Goal: Find contact information: Find contact information

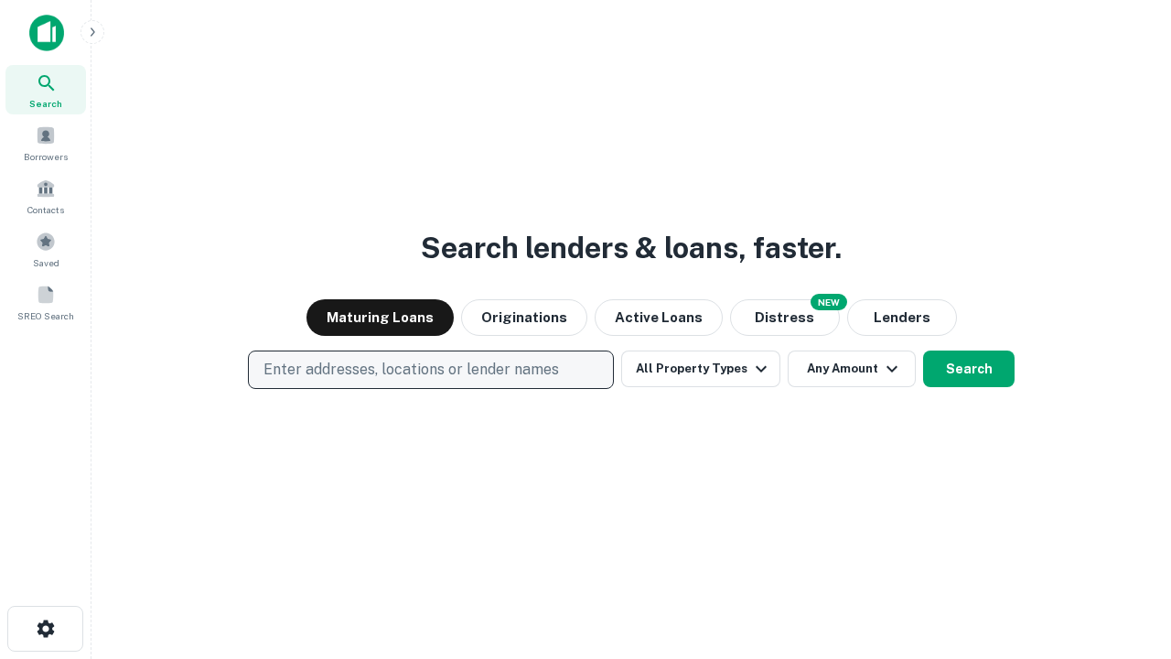
click at [430, 370] on p "Enter addresses, locations or lender names" at bounding box center [411, 370] width 296 height 22
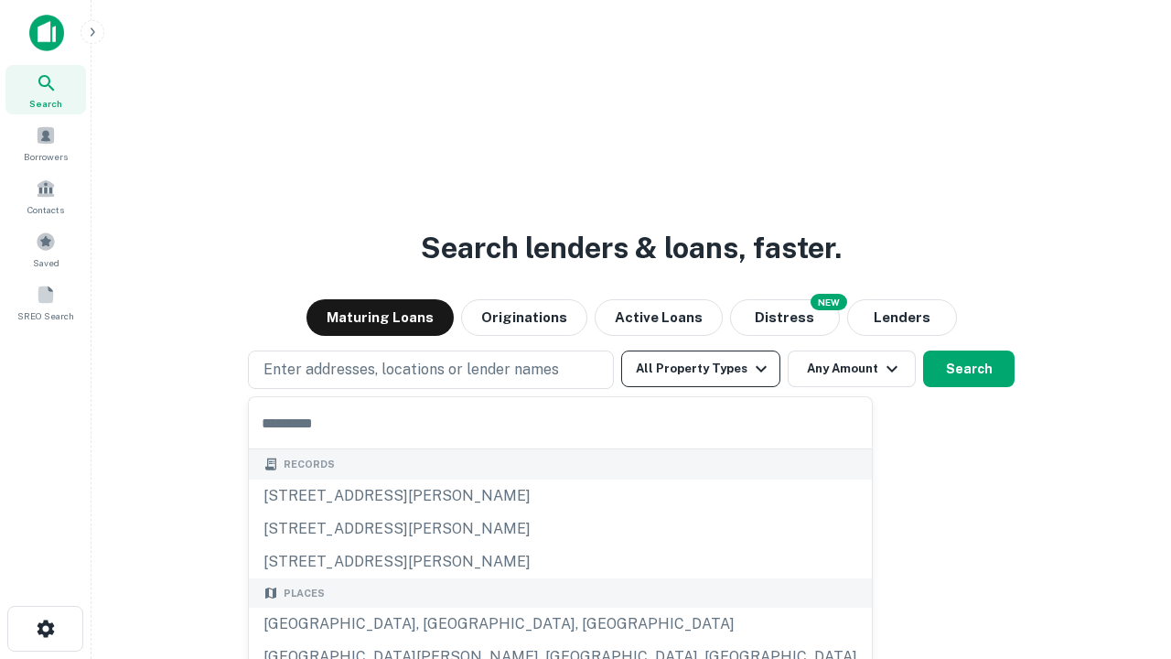
click at [701, 369] on button "All Property Types" at bounding box center [700, 368] width 159 height 37
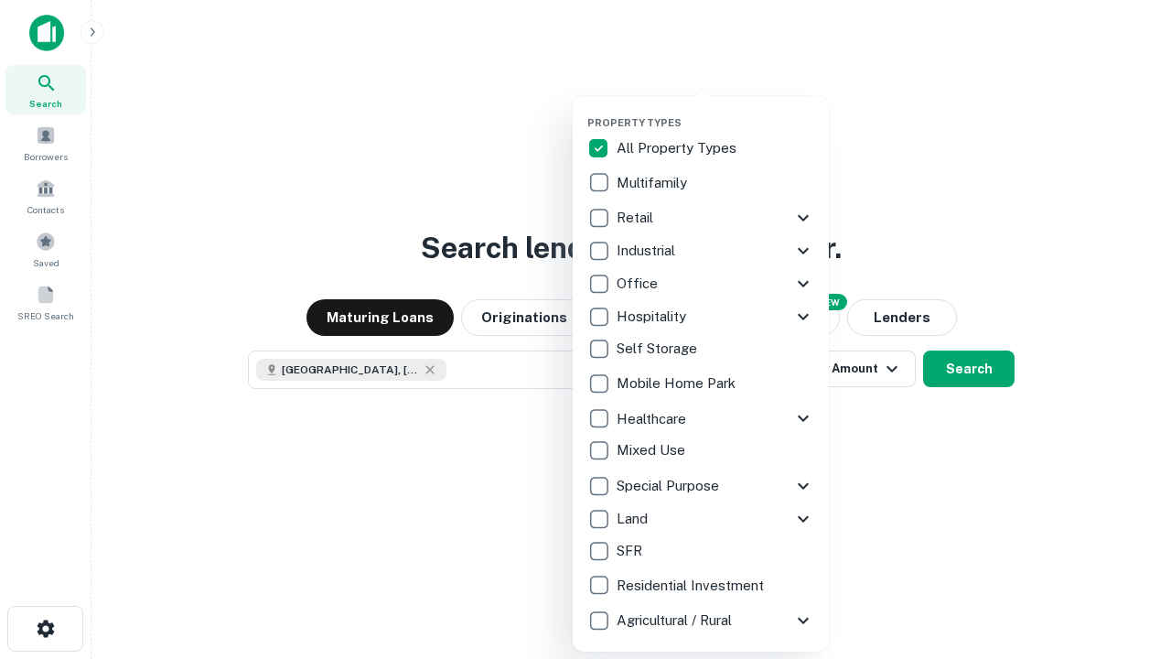
click at [715, 111] on button "button" at bounding box center [715, 111] width 256 height 1
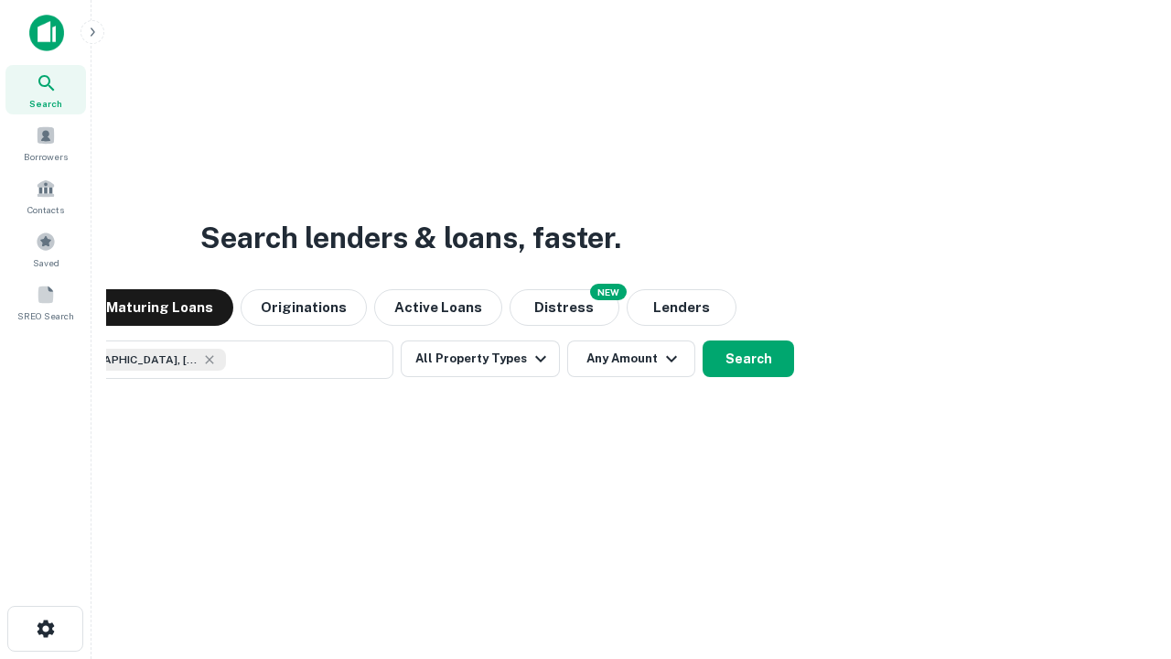
scroll to position [29, 0]
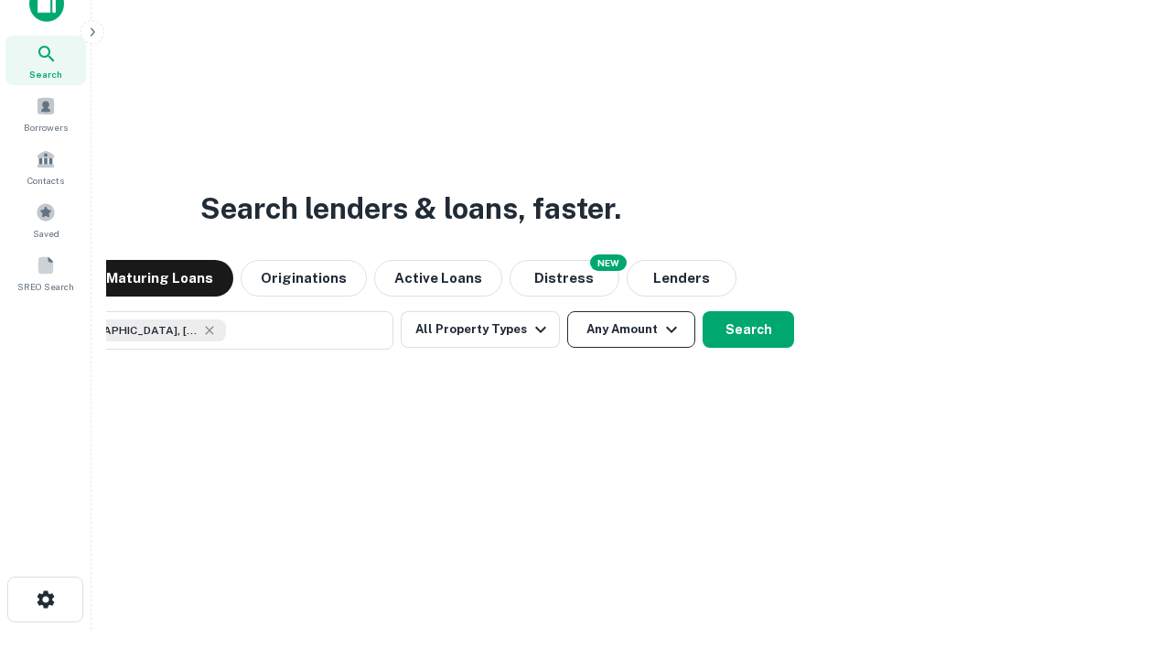
click at [567, 311] on button "Any Amount" at bounding box center [631, 329] width 128 height 37
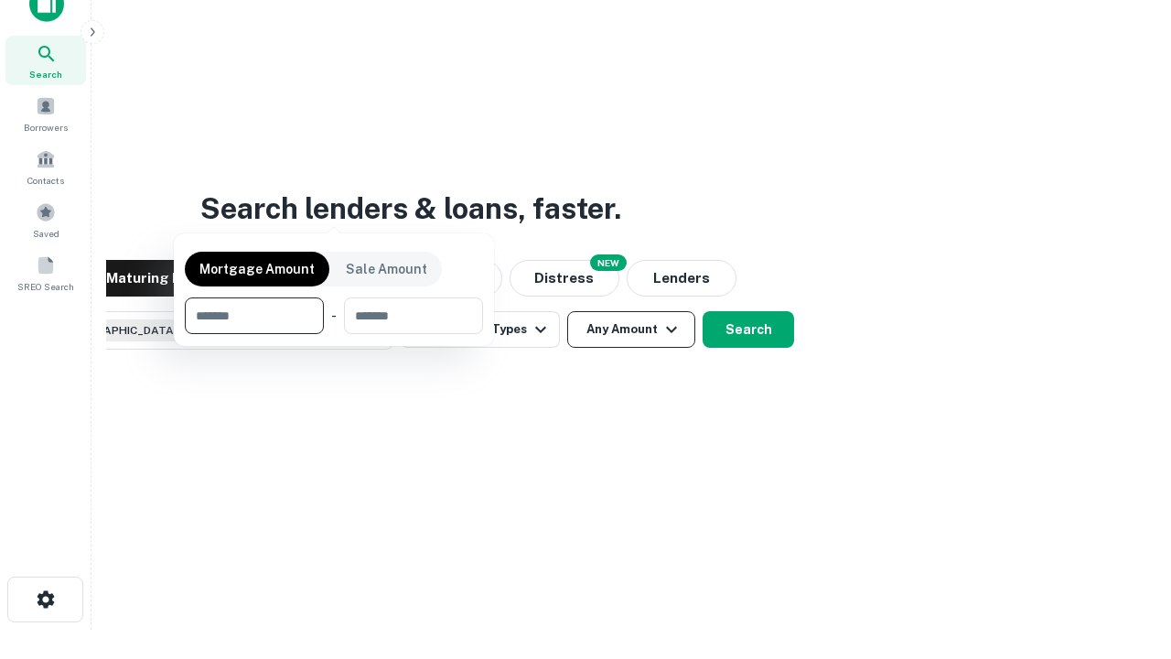
scroll to position [132, 518]
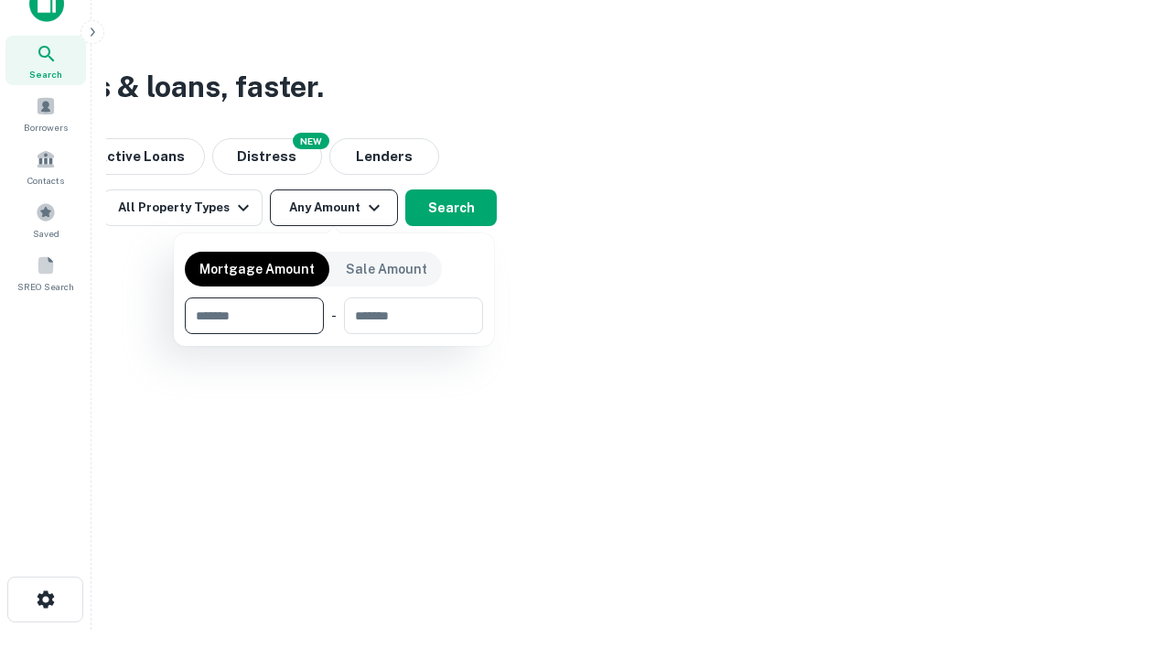
type input "*******"
click at [334, 334] on button "button" at bounding box center [334, 334] width 298 height 1
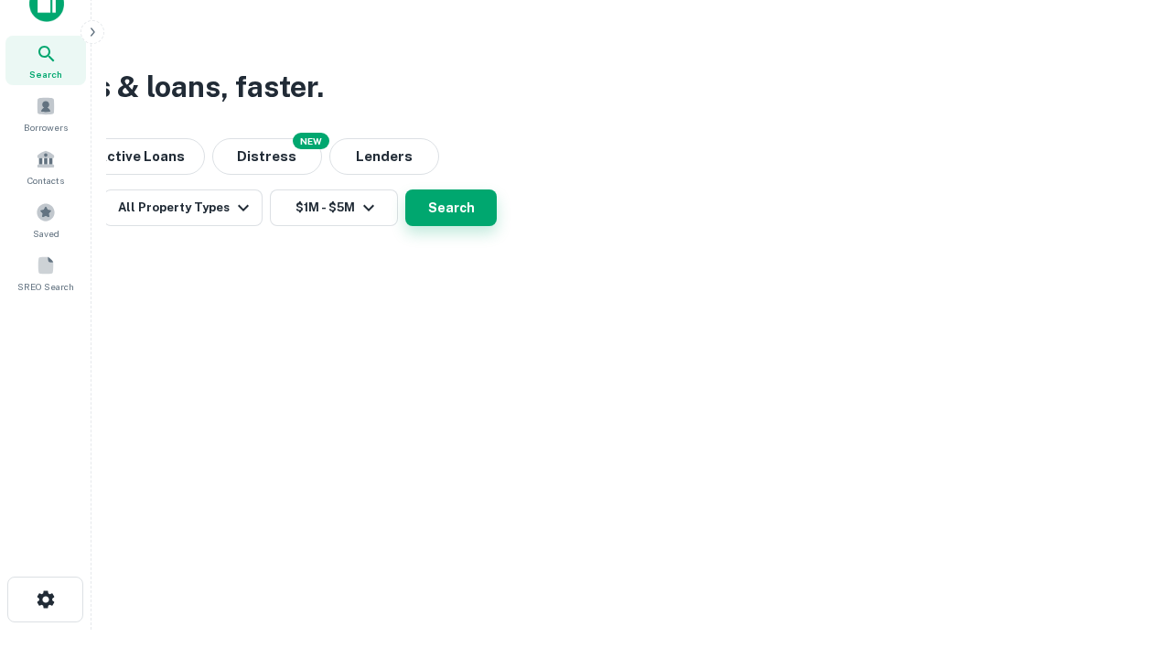
click at [497, 226] on button "Search" at bounding box center [450, 207] width 91 height 37
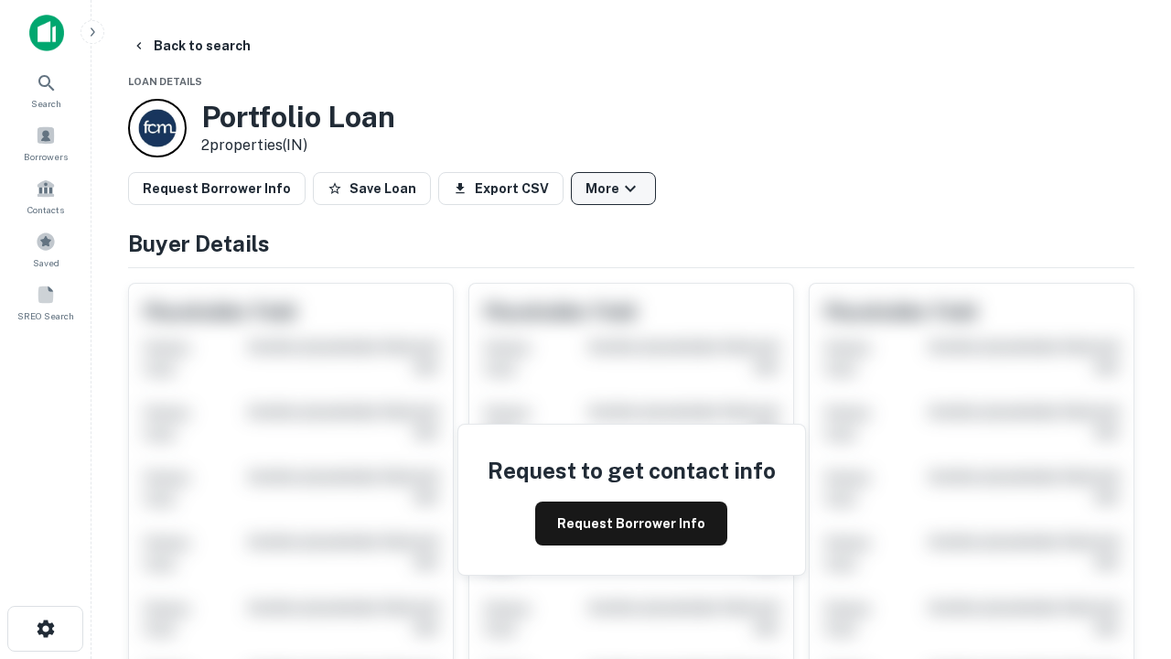
click at [613, 188] on button "More" at bounding box center [613, 188] width 85 height 33
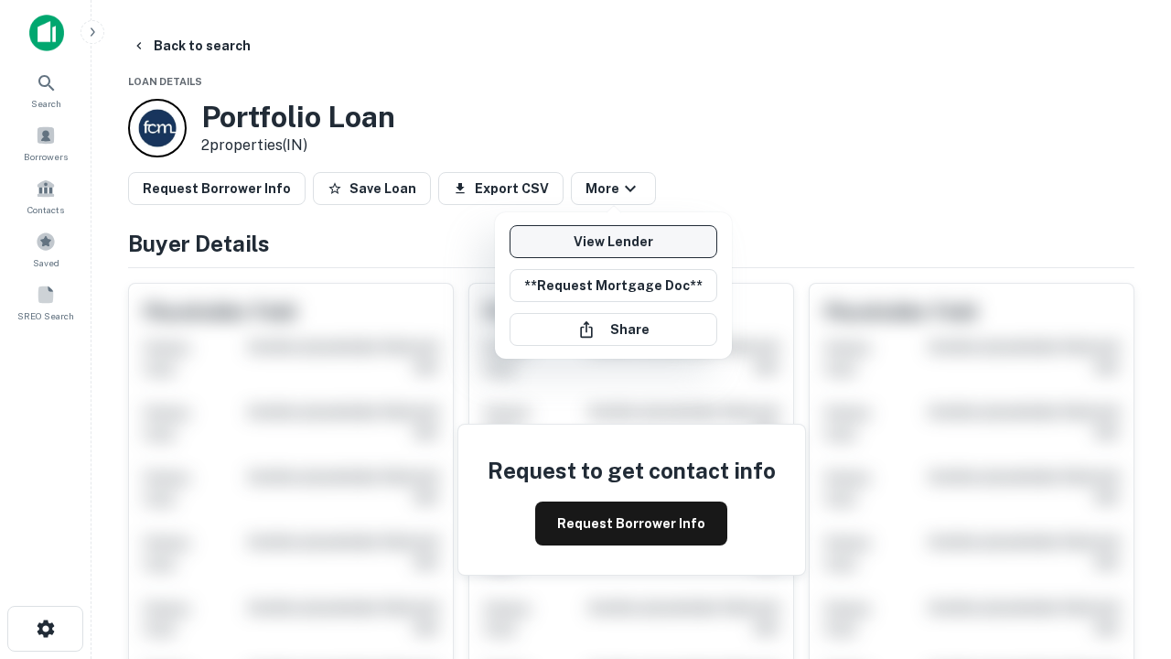
click at [613, 242] on link "View Lender" at bounding box center [614, 241] width 208 height 33
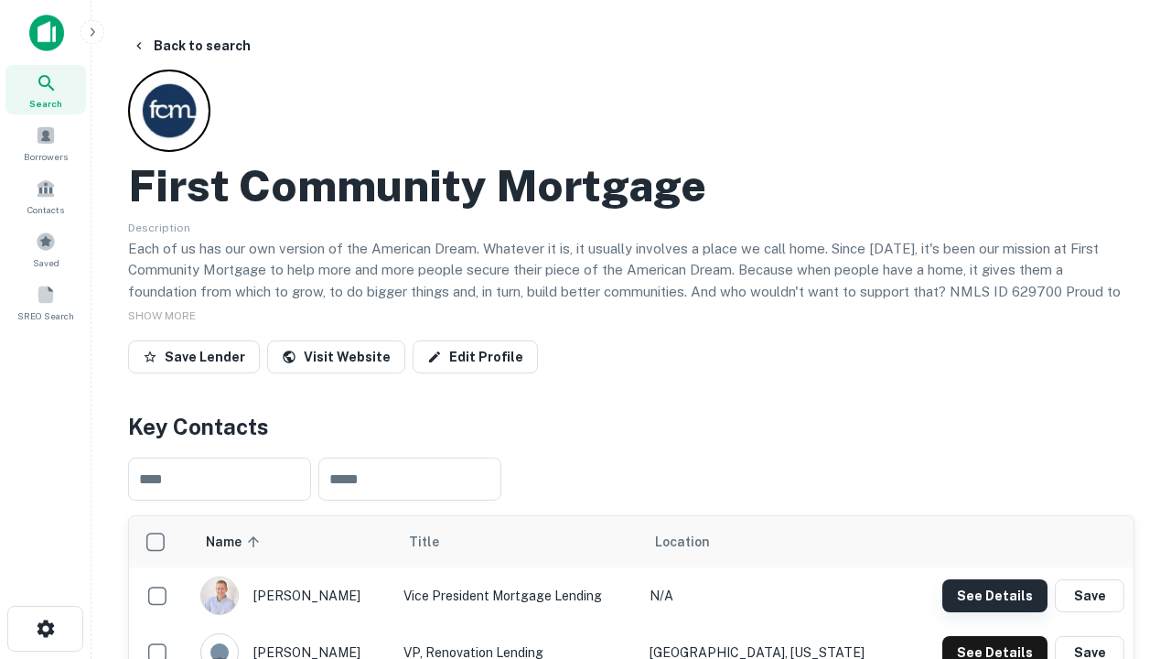
click at [995, 595] on button "See Details" at bounding box center [994, 595] width 105 height 33
click at [45, 629] on icon "button" at bounding box center [46, 629] width 22 height 22
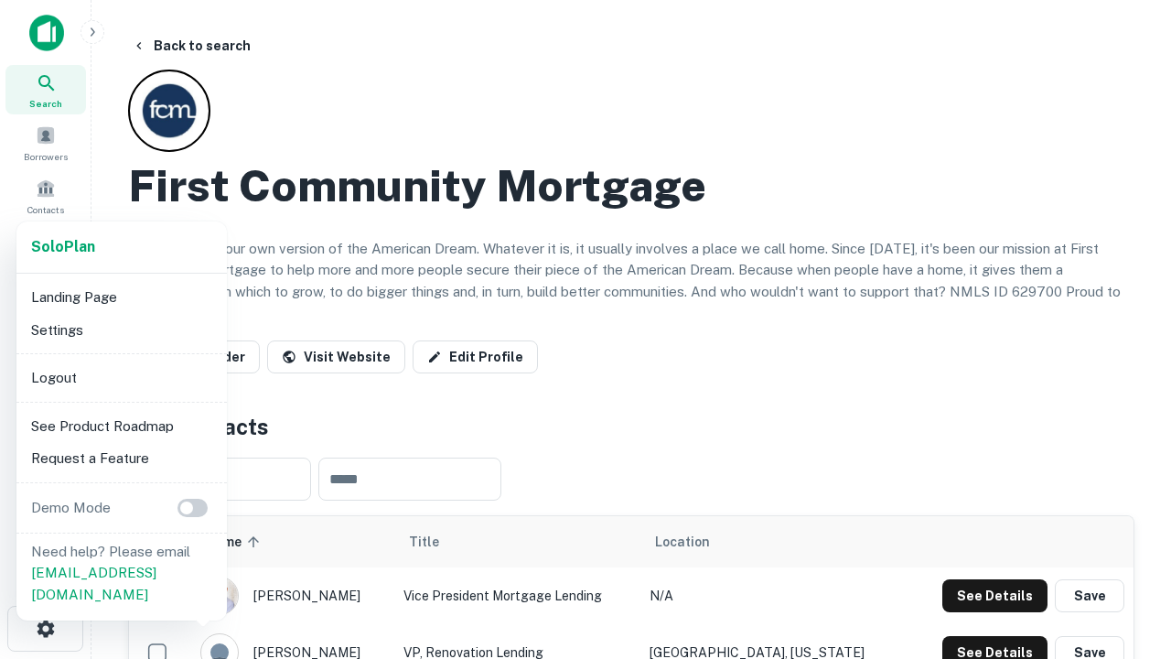
click at [121, 377] on li "Logout" at bounding box center [122, 377] width 196 height 33
